Goal: Task Accomplishment & Management: Complete application form

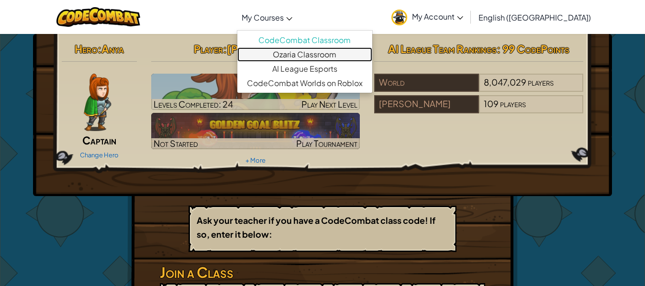
click at [324, 56] on link "Ozaria Classroom" at bounding box center [304, 54] width 135 height 14
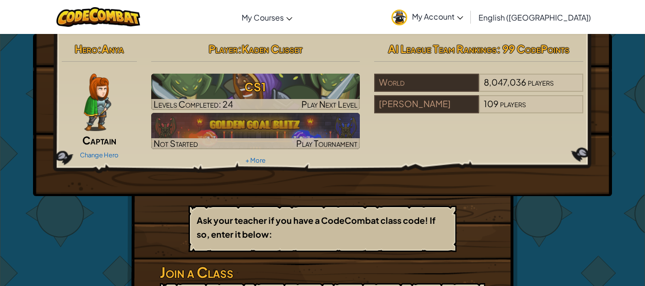
click at [463, 13] on span "My Account" at bounding box center [437, 16] width 51 height 10
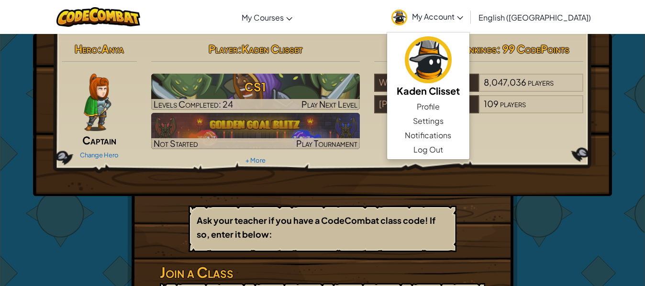
click at [397, 21] on div "Toggle navigation My Courses CodeCombat Classroom Ozaria Classroom AI League Es…" at bounding box center [323, 17] width 650 height 34
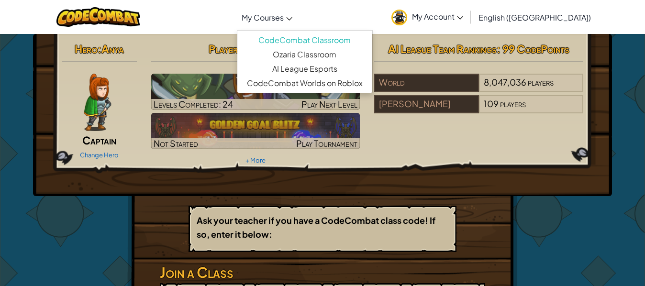
click at [284, 21] on span "My Courses" at bounding box center [263, 17] width 42 height 10
click at [463, 12] on span "My Account" at bounding box center [437, 16] width 51 height 10
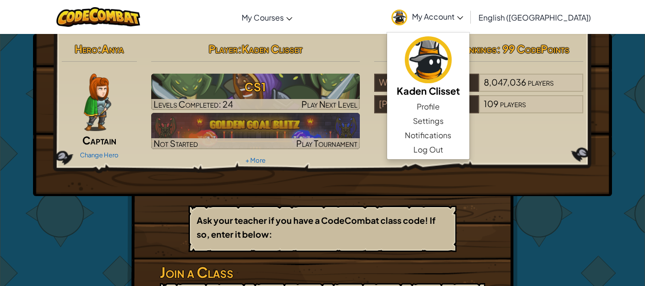
click at [504, 239] on div "Hero : Anya Captain Change Hero Player : Kaden Clisset CS1 Levels Completed: 24…" at bounding box center [322, 210] width 391 height 353
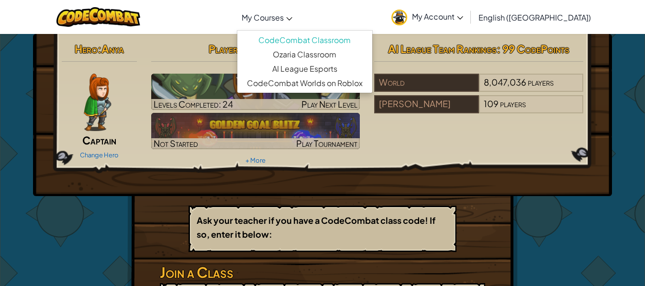
click at [284, 15] on span "My Courses" at bounding box center [263, 17] width 42 height 10
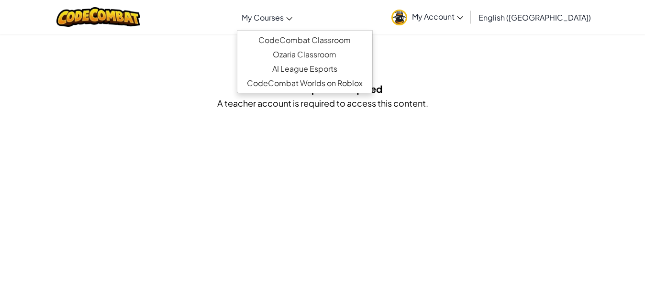
click at [284, 17] on span "My Courses" at bounding box center [263, 17] width 42 height 10
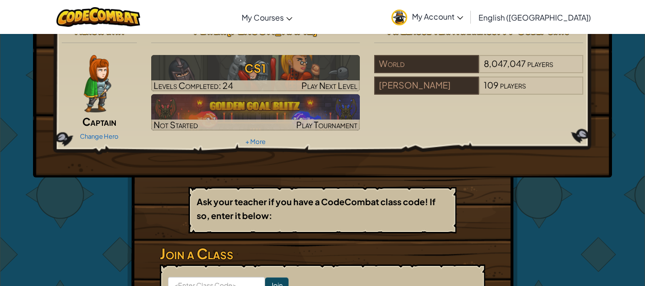
scroll to position [18, 0]
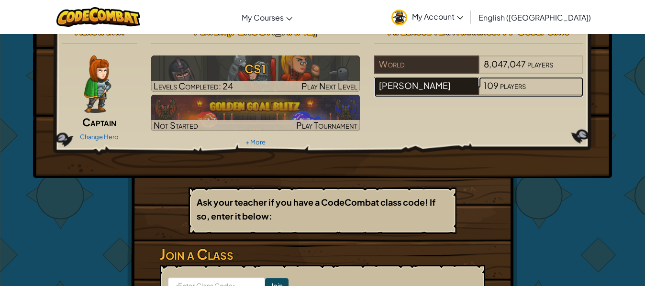
click at [438, 85] on div "[PERSON_NAME]" at bounding box center [426, 86] width 104 height 18
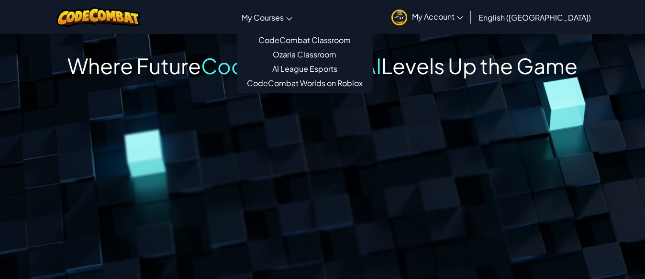
click at [284, 18] on span "My Courses" at bounding box center [263, 17] width 42 height 10
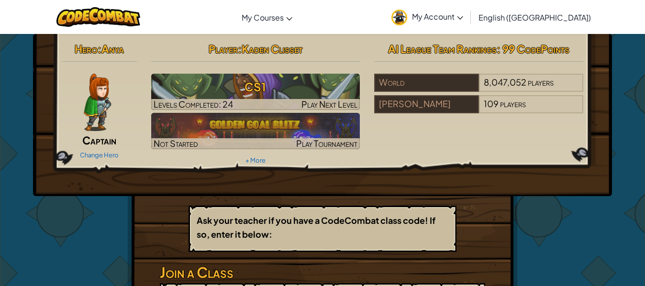
click at [463, 16] on span "My Account" at bounding box center [437, 16] width 51 height 10
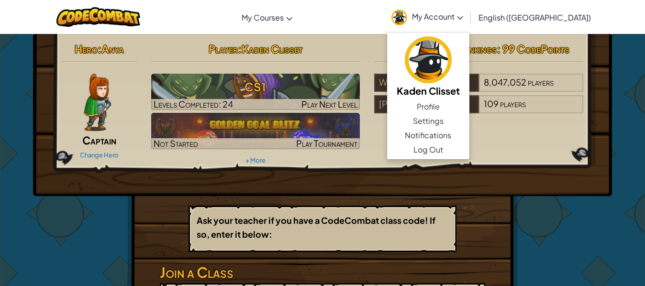
click at [616, 100] on div "Hero : Anya Captain Change Hero Player : Kaden Clisset CS1 Levels Completed: 24…" at bounding box center [322, 211] width 645 height 354
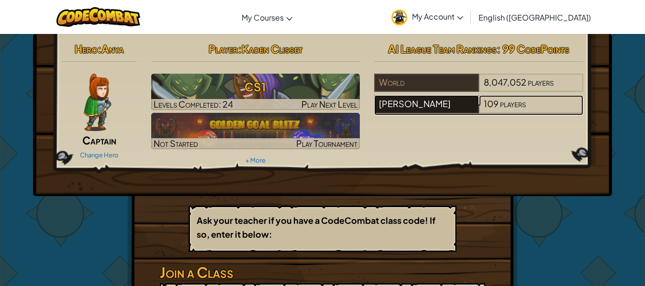
click at [410, 104] on div "[PERSON_NAME]" at bounding box center [426, 104] width 104 height 18
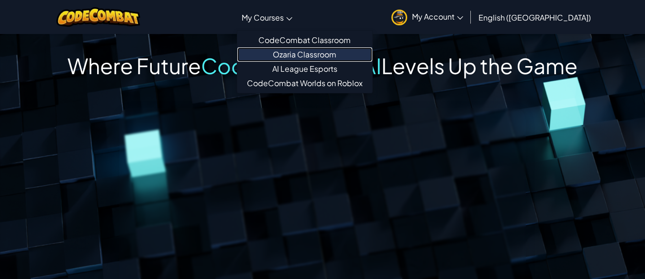
click at [325, 52] on link "Ozaria Classroom" at bounding box center [304, 54] width 135 height 14
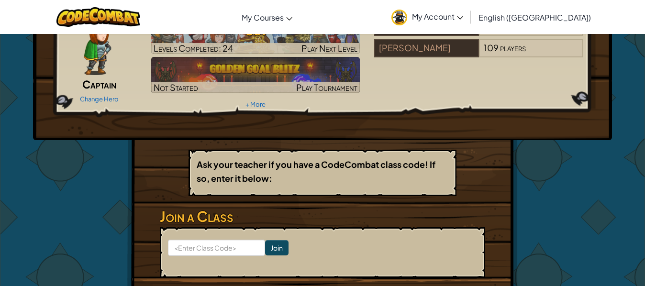
scroll to position [56, 0]
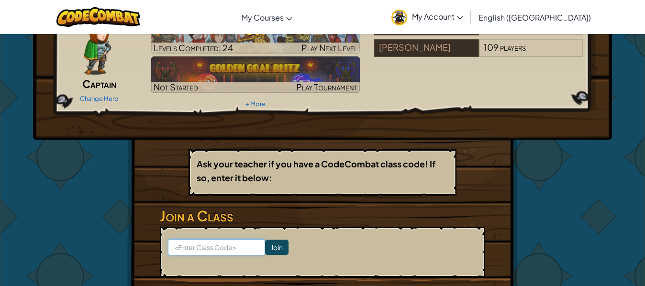
click at [205, 250] on input at bounding box center [216, 247] width 97 height 16
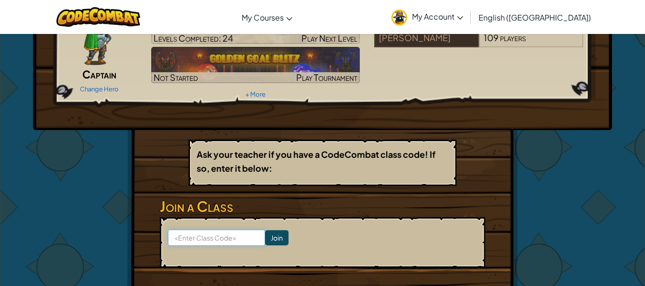
scroll to position [67, 0]
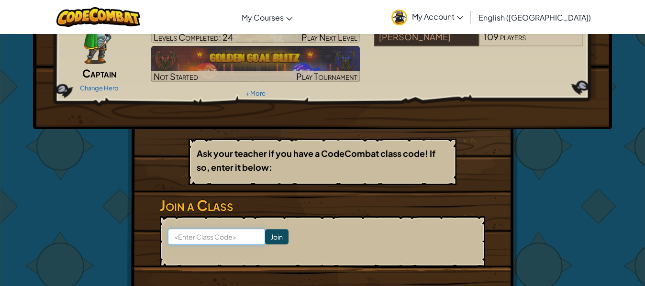
click at [213, 239] on input at bounding box center [216, 237] width 97 height 16
type input "BathSoftBed"
click at [268, 233] on input "Join" at bounding box center [276, 236] width 23 height 15
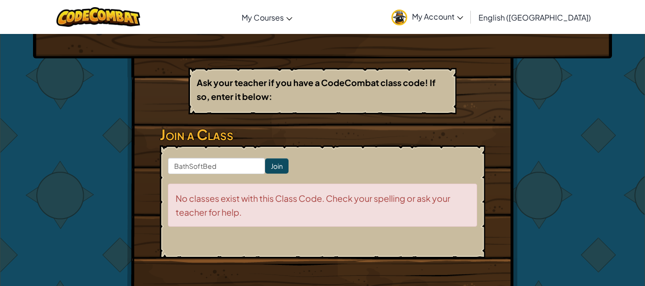
scroll to position [141, 0]
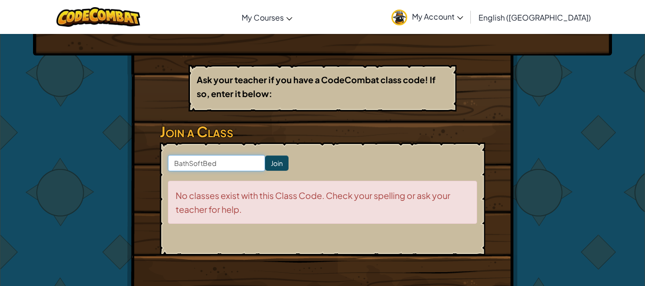
click at [228, 165] on input "BathSoftBed" at bounding box center [216, 163] width 97 height 16
click at [273, 163] on input "Join" at bounding box center [276, 163] width 23 height 15
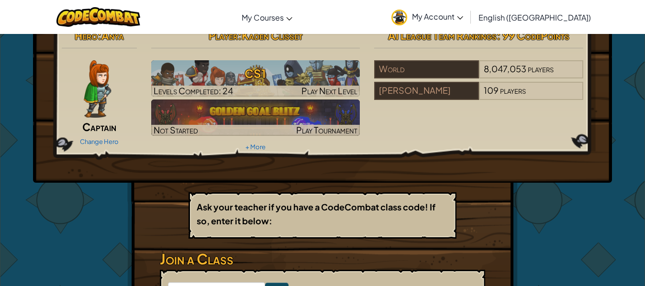
scroll to position [0, 0]
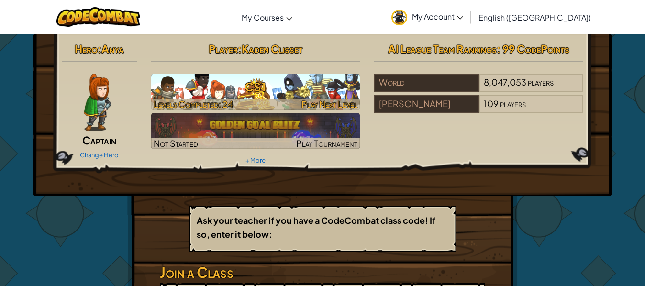
click at [337, 97] on h3 "CS1" at bounding box center [255, 87] width 209 height 22
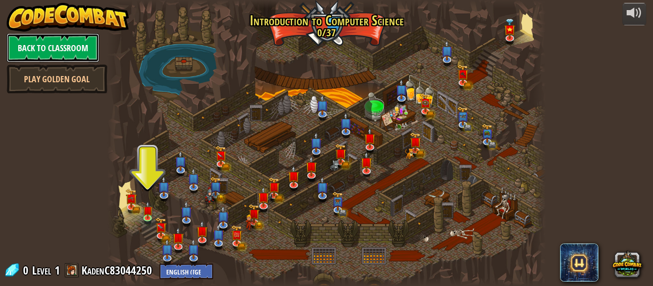
click at [34, 45] on link "Back to Classroom" at bounding box center [53, 48] width 92 height 29
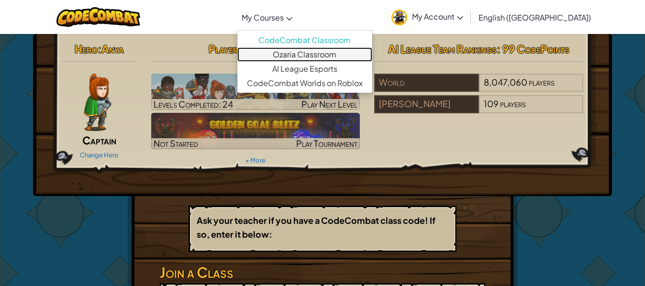
click at [322, 56] on link "Ozaria Classroom" at bounding box center [304, 54] width 135 height 14
